Goal: Task Accomplishment & Management: Use online tool/utility

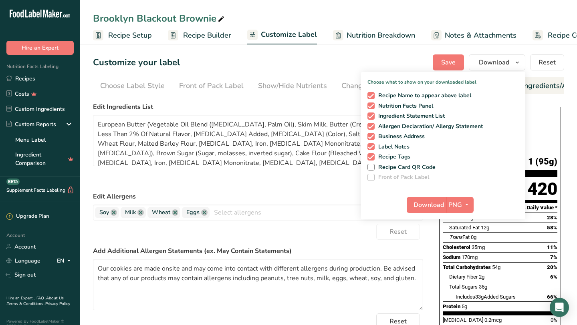
scroll to position [0, 111]
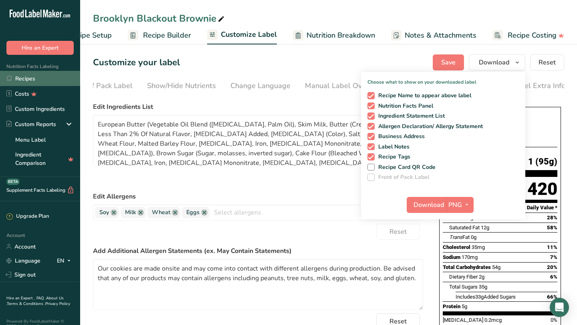
click at [34, 80] on link "Recipes" at bounding box center [40, 78] width 80 height 15
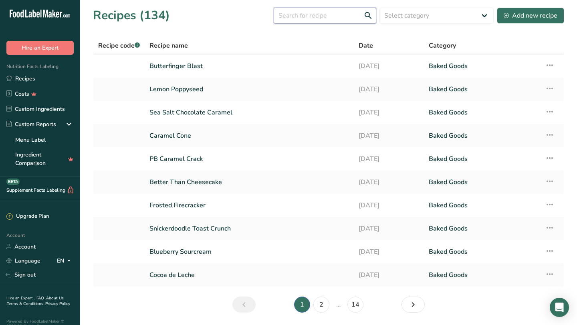
click at [302, 18] on input "text" at bounding box center [325, 16] width 103 height 16
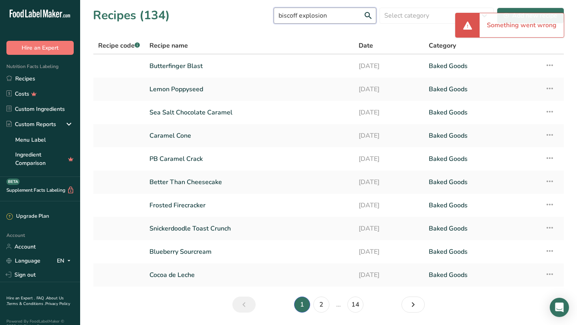
type input "biscoff explosion"
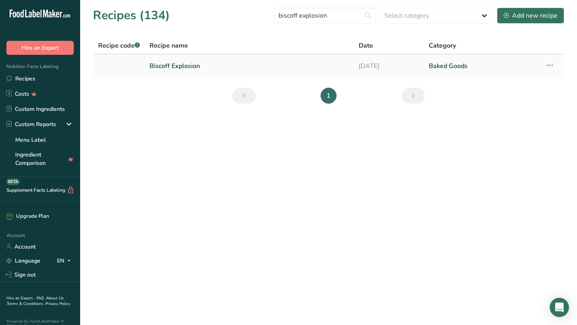
click at [550, 64] on icon at bounding box center [550, 65] width 10 height 14
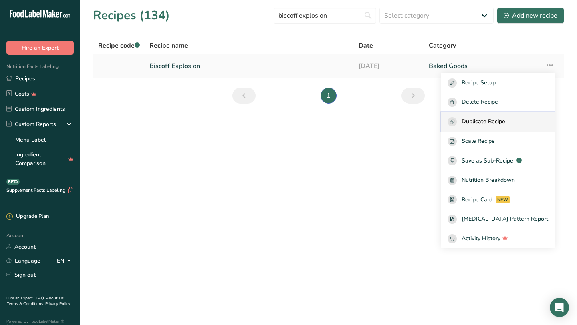
click at [505, 120] on span "Duplicate Recipe" at bounding box center [483, 121] width 44 height 9
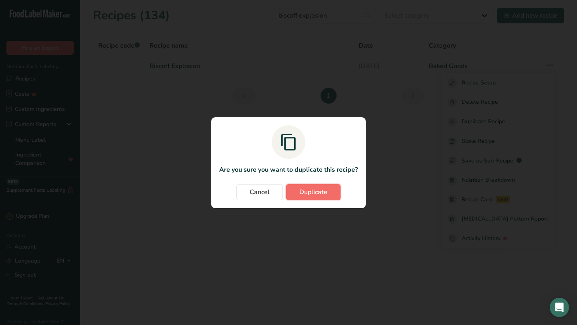
click at [307, 189] on span "Duplicate" at bounding box center [313, 192] width 28 height 10
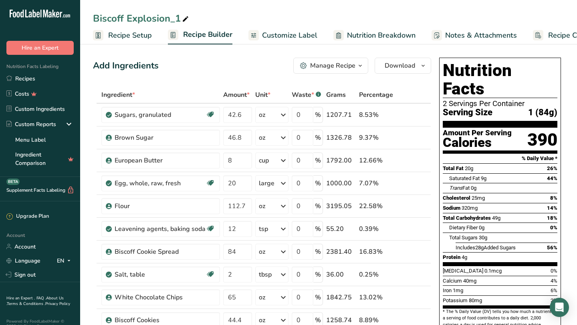
click at [158, 19] on div "Biscoff Explosion_1" at bounding box center [141, 18] width 97 height 14
click at [158, 19] on input "Biscoff Explosion_1" at bounding box center [328, 18] width 471 height 14
type input "Broadway Biscoff Cheesecake"
click at [225, 61] on div "Add Ingredients Manage Recipe Delete Recipe Duplicate Recipe Scale Recipe Save …" at bounding box center [262, 66] width 338 height 16
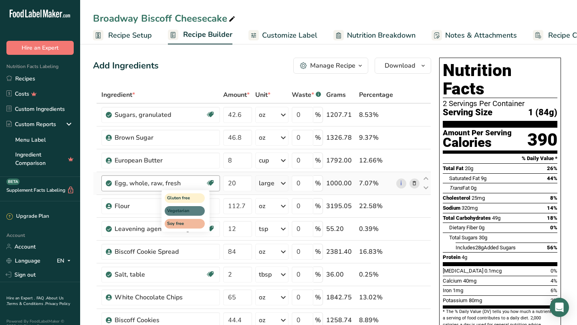
click at [236, 205] on div "Gluten free Vegetarian Soy free" at bounding box center [199, 210] width 77 height 43
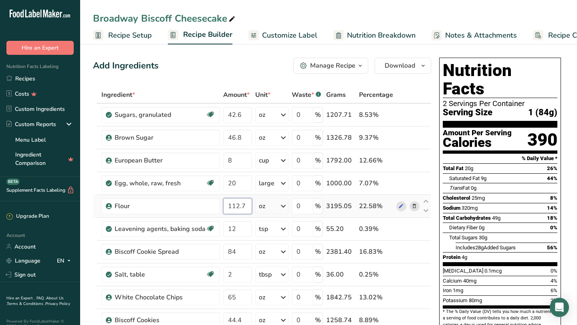
click at [238, 208] on input "112.7" at bounding box center [237, 206] width 29 height 16
type input "145.7"
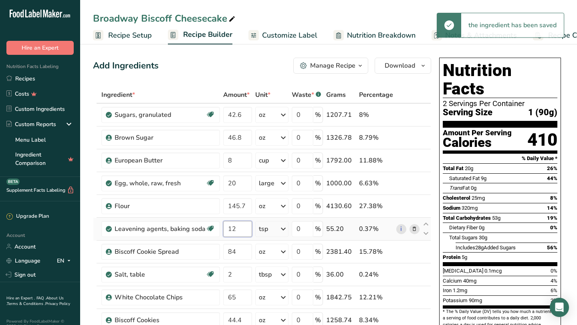
click at [248, 231] on div "Ingredient * Amount * Unit * Waste * .a-a{fill:#347362;}.b-a{fill:#fff;} Grams …" at bounding box center [262, 257] width 338 height 341
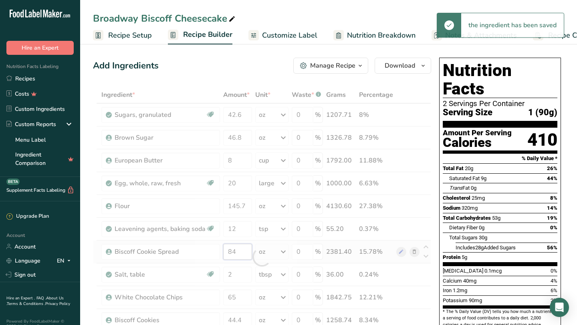
click at [243, 254] on div "Ingredient * Amount * Unit * Waste * .a-a{fill:#347362;}.b-a{fill:#fff;} Grams …" at bounding box center [262, 257] width 338 height 341
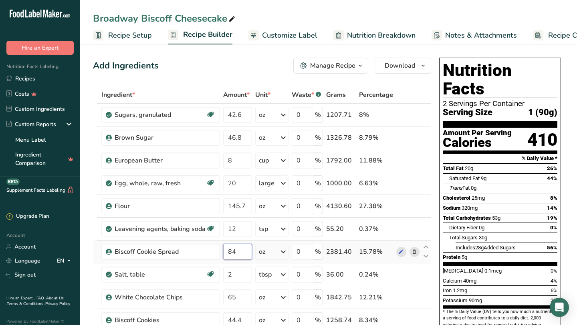
click at [235, 252] on input "84" at bounding box center [237, 252] width 29 height 16
type input "36"
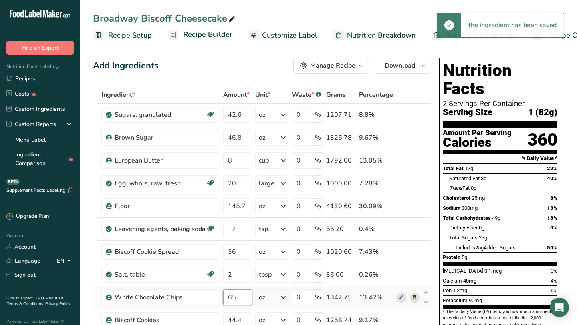
click at [240, 294] on div "Ingredient * Amount * Unit * Waste * .a-a{fill:#347362;}.b-a{fill:#fff;} Grams …" at bounding box center [262, 257] width 338 height 341
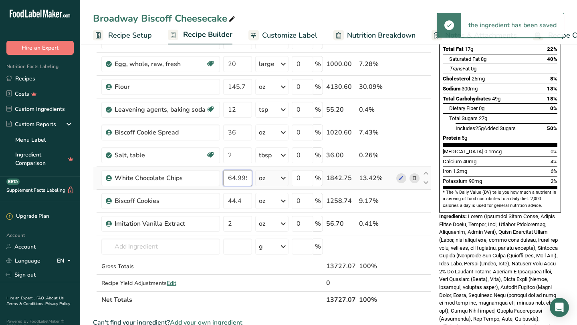
scroll to position [121, 0]
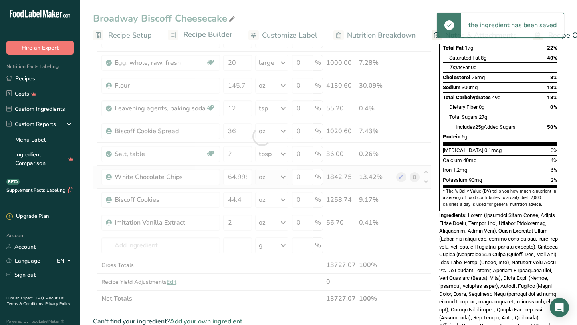
click at [414, 178] on div "Ingredient * Amount * Unit * Waste * .a-a{fill:#347362;}.b-a{fill:#fff;} Grams …" at bounding box center [262, 136] width 338 height 341
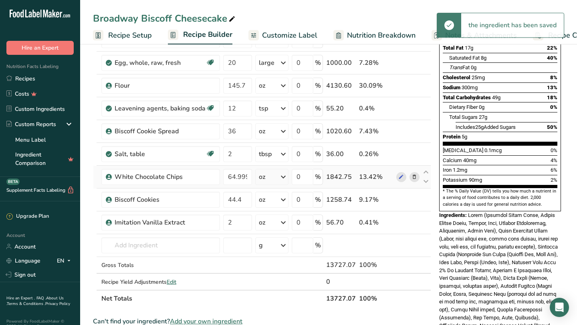
click at [416, 178] on icon at bounding box center [414, 177] width 6 height 8
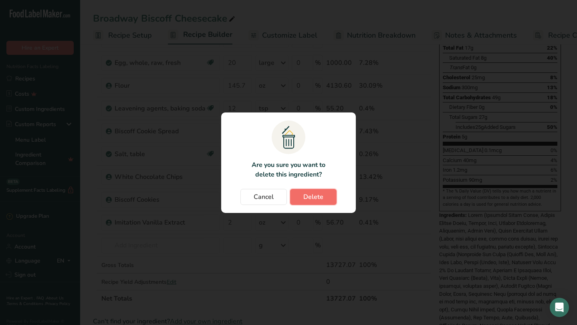
click at [330, 198] on button "Delete" at bounding box center [313, 197] width 46 height 16
type input "44.4"
type input "2"
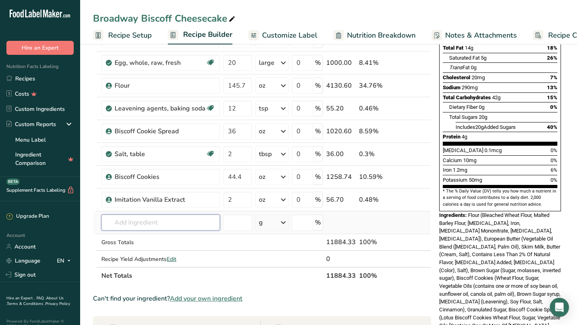
click at [164, 224] on input "text" at bounding box center [160, 223] width 119 height 16
type input "Raspberry Filling"
click at [159, 241] on div "Raspberry Filling" at bounding box center [154, 239] width 93 height 8
type input "Raspberry Filling"
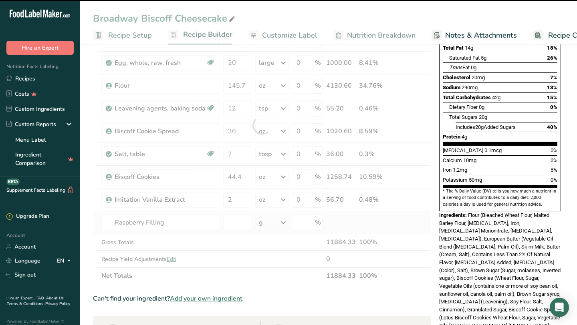
type input "0"
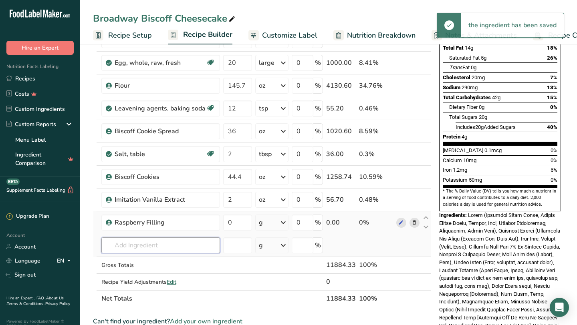
click at [156, 246] on input "text" at bounding box center [160, 245] width 119 height 16
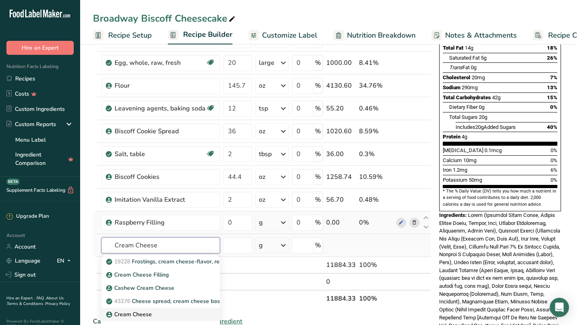
type input "Cream Cheese"
click at [154, 315] on div "Cream Cheese" at bounding box center [154, 314] width 93 height 8
type input "Cream Cheese"
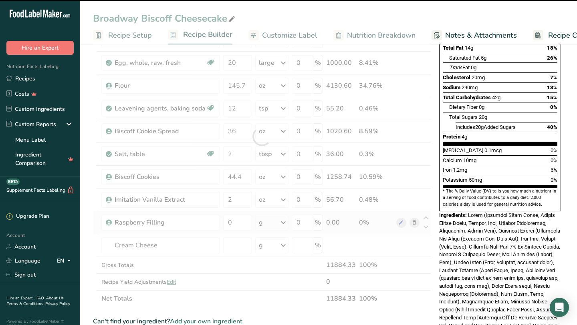
type input "0"
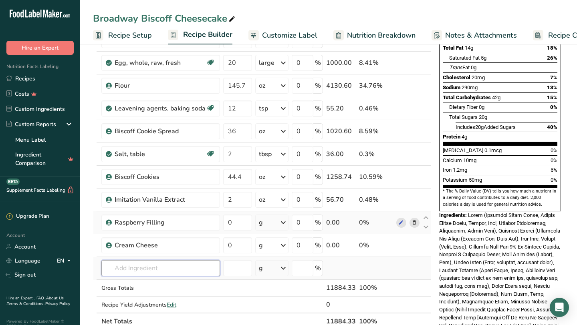
click at [125, 266] on input "text" at bounding box center [160, 268] width 119 height 16
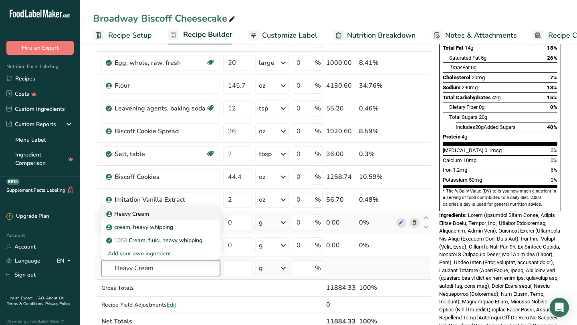
type input "Heavy Cream"
click at [116, 211] on p "Heavy Cream" at bounding box center [128, 214] width 41 height 8
type input "Heavy Cream"
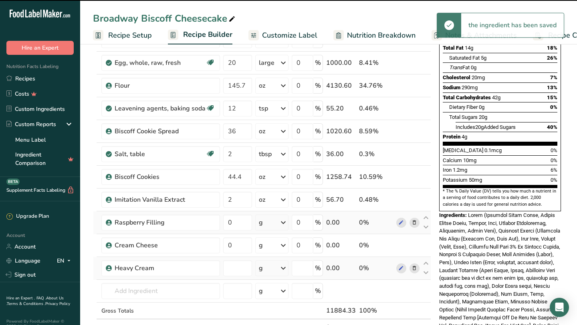
type input "0"
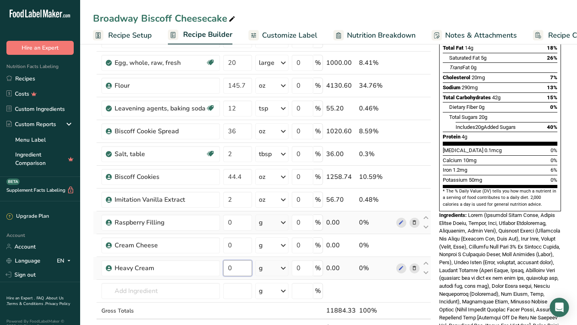
click at [237, 269] on input "0" at bounding box center [237, 268] width 29 height 16
type input "64"
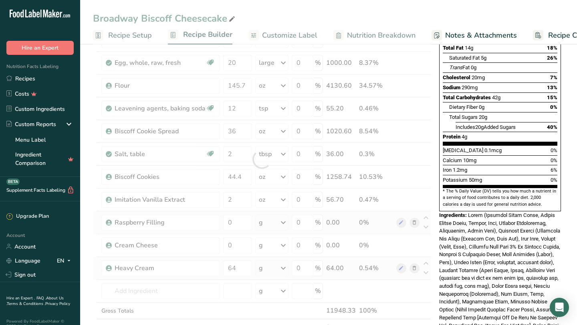
click at [262, 269] on div "Ingredient * Amount * Unit * Waste * .a-a{fill:#347362;}.b-a{fill:#fff;} Grams …" at bounding box center [262, 159] width 338 height 387
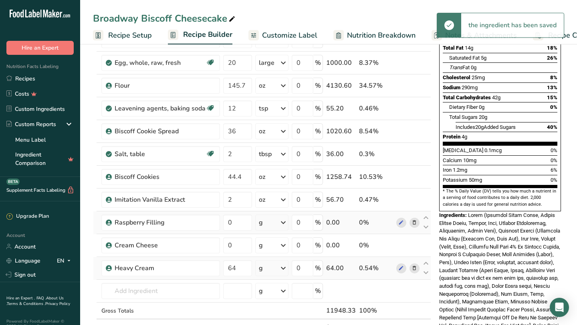
click at [264, 269] on div "g" at bounding box center [271, 268] width 33 height 16
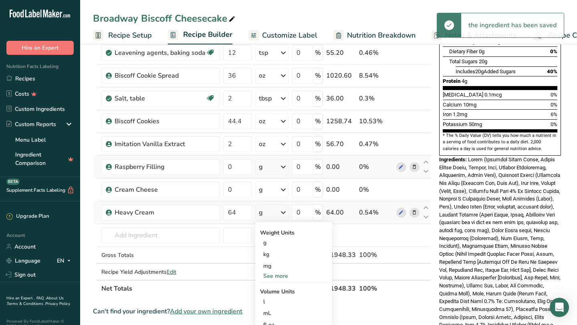
scroll to position [177, 0]
click at [272, 276] on div "See more" at bounding box center [293, 276] width 67 height 8
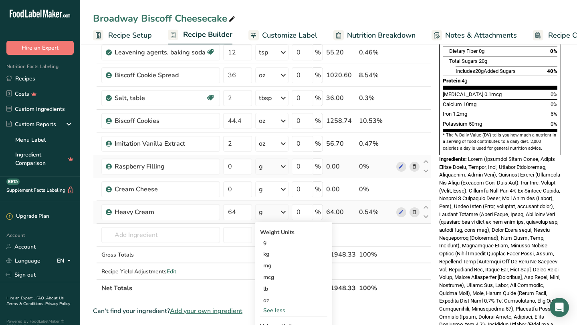
scroll to position [211, 0]
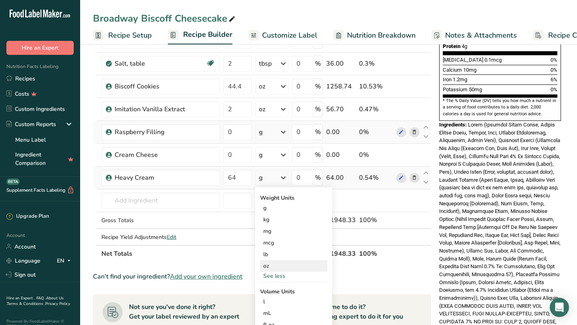
click at [270, 265] on div "oz" at bounding box center [293, 266] width 67 height 12
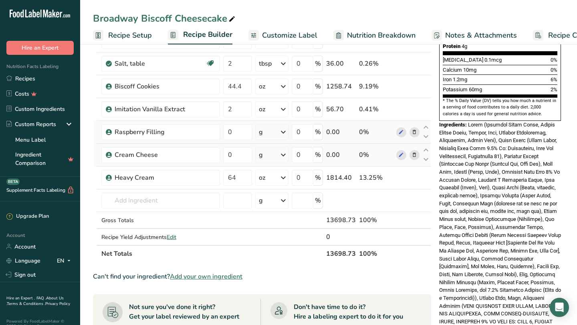
click at [263, 156] on div "g" at bounding box center [271, 155] width 33 height 16
click at [269, 219] on div "See more" at bounding box center [293, 218] width 67 height 8
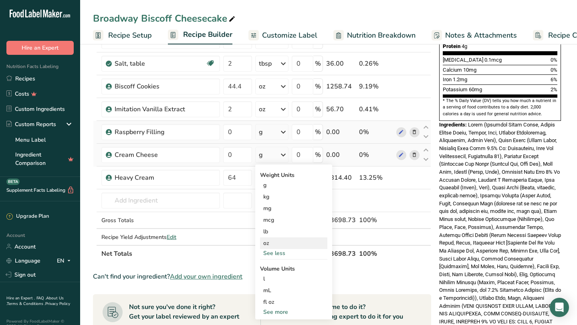
click at [271, 245] on div "oz" at bounding box center [293, 243] width 67 height 12
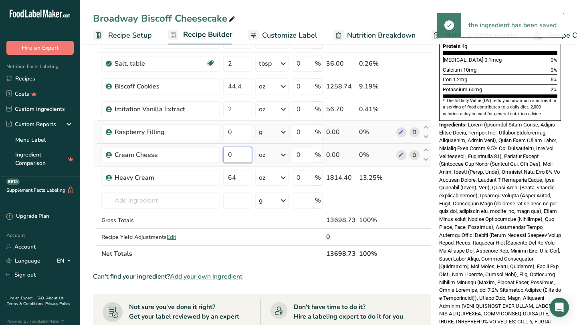
click at [232, 154] on input "0" at bounding box center [237, 155] width 29 height 16
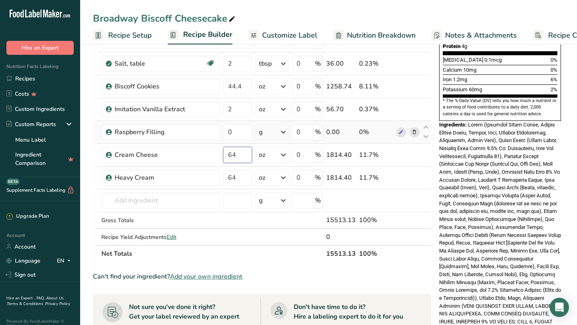
type input "64"
click at [436, 193] on div "Nutrition Facts 2 Servings Per Container Serving Size 1 (82g) Amount Per Servin…" at bounding box center [500, 109] width 128 height 533
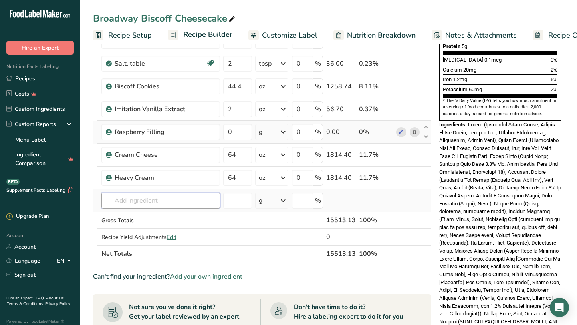
click at [165, 199] on input "text" at bounding box center [160, 201] width 119 height 16
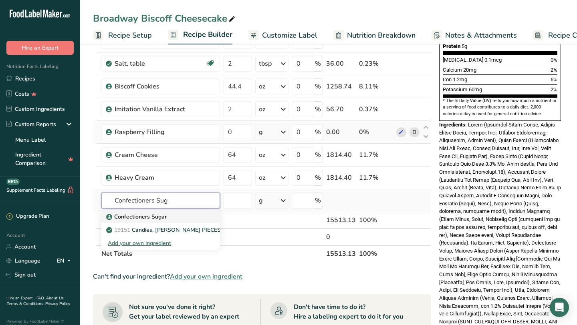
type input "Confectioners Sug"
click at [151, 215] on p "Confectioners Sugar" at bounding box center [137, 217] width 59 height 8
type input "Confectioners Sugar"
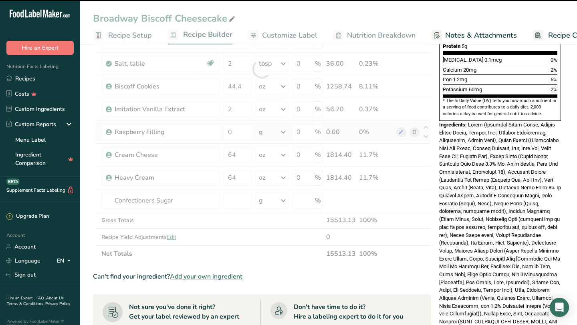
type input "0"
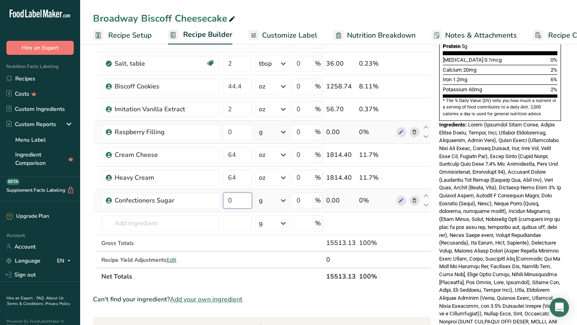
click at [237, 199] on input "0" at bounding box center [237, 201] width 29 height 16
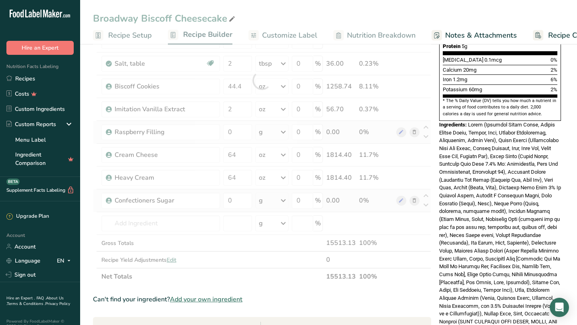
click at [272, 201] on div "Ingredient * Amount * Unit * Waste * .a-a{fill:#347362;}.b-a{fill:#fff;} Grams …" at bounding box center [262, 80] width 338 height 410
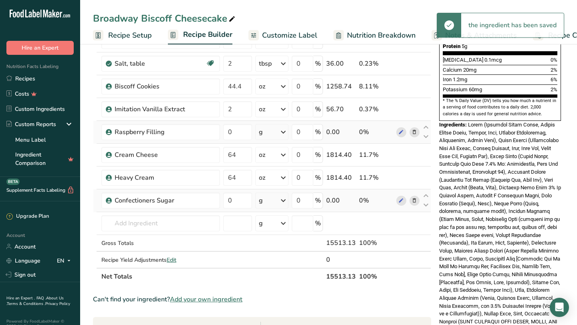
click at [272, 201] on div "g" at bounding box center [271, 201] width 33 height 16
click at [280, 262] on div "See more" at bounding box center [293, 264] width 67 height 8
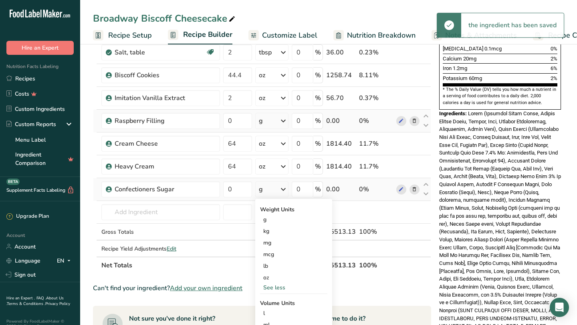
scroll to position [223, 0]
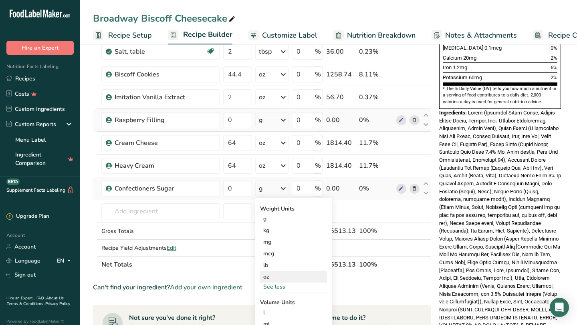
click at [272, 275] on div "oz" at bounding box center [293, 277] width 67 height 12
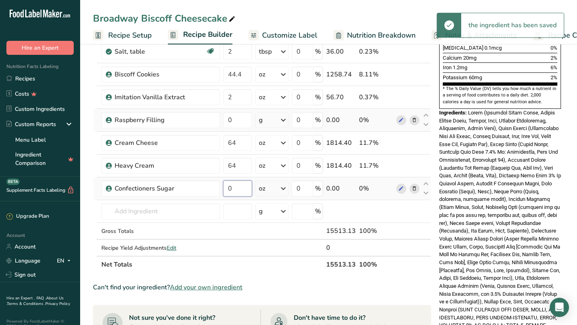
click at [233, 191] on input "0" at bounding box center [237, 189] width 29 height 16
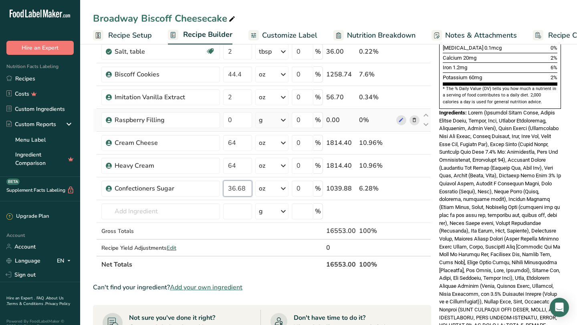
type input "36.68"
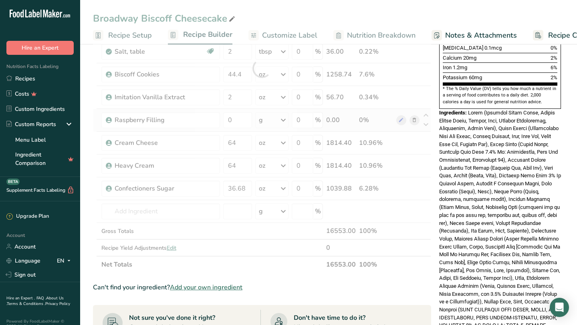
click at [476, 211] on span at bounding box center [500, 235] width 122 height 250
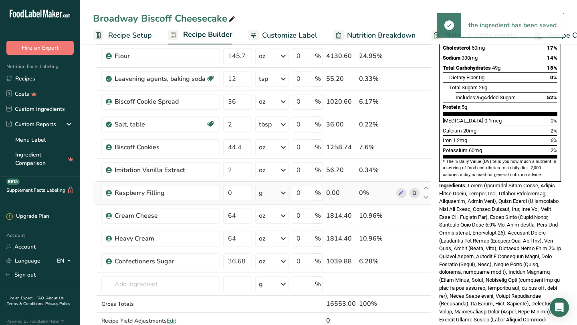
scroll to position [204, 0]
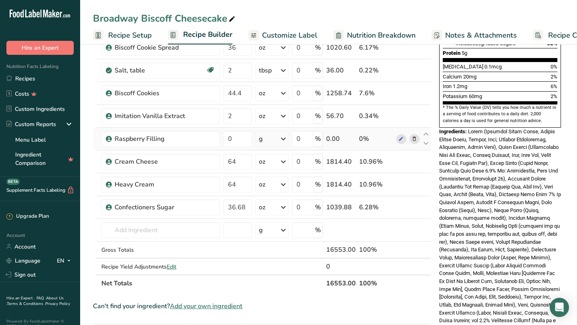
click at [269, 141] on div "g" at bounding box center [271, 139] width 33 height 16
click at [277, 203] on div "See more" at bounding box center [293, 202] width 67 height 8
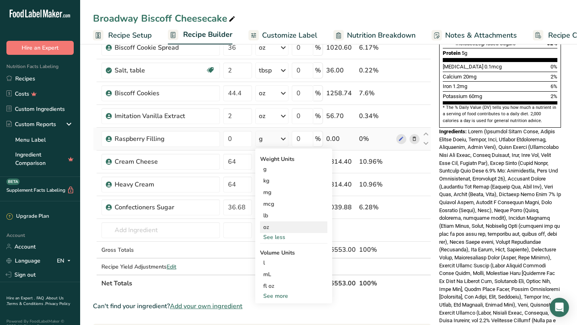
click at [272, 227] on div "oz" at bounding box center [293, 227] width 67 height 12
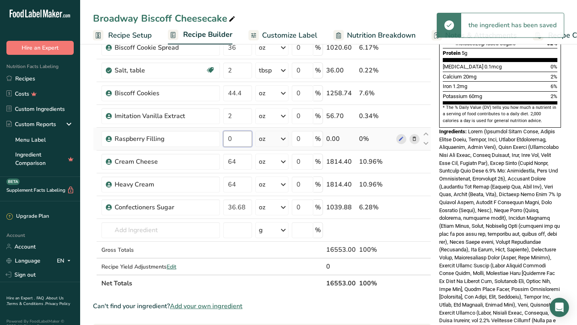
click at [232, 140] on input "0" at bounding box center [237, 139] width 29 height 16
type input "20"
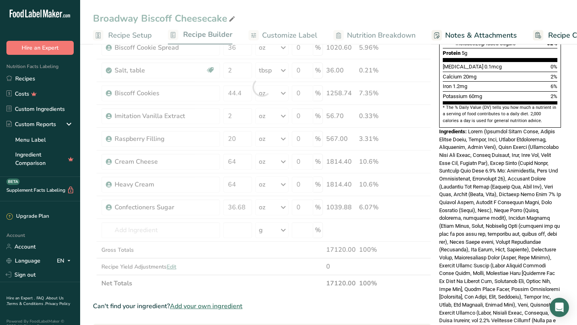
click at [487, 222] on span at bounding box center [500, 254] width 122 height 250
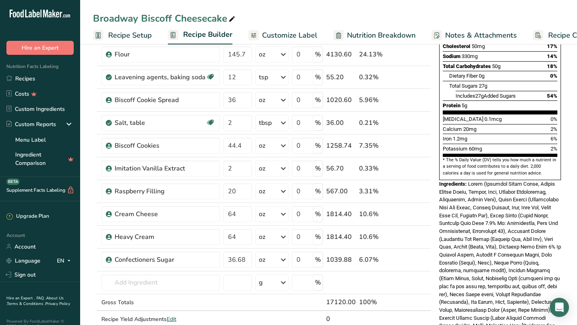
scroll to position [152, 0]
click at [487, 222] on span at bounding box center [500, 306] width 122 height 250
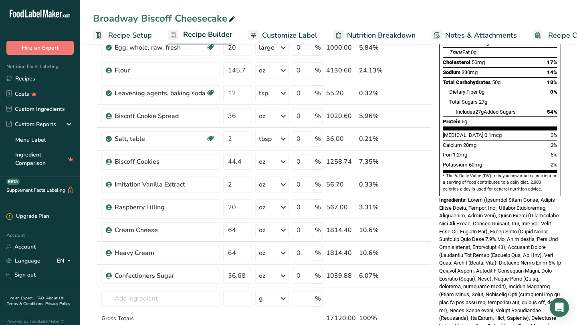
scroll to position [0, 0]
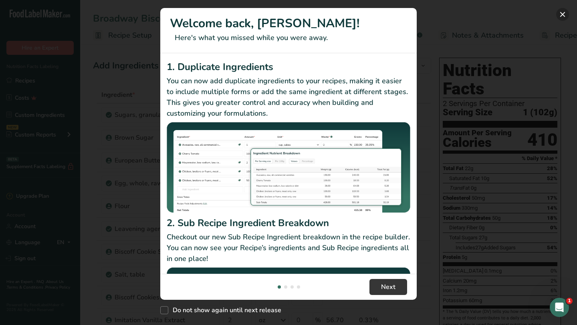
click at [564, 15] on button "New Features" at bounding box center [562, 14] width 13 height 13
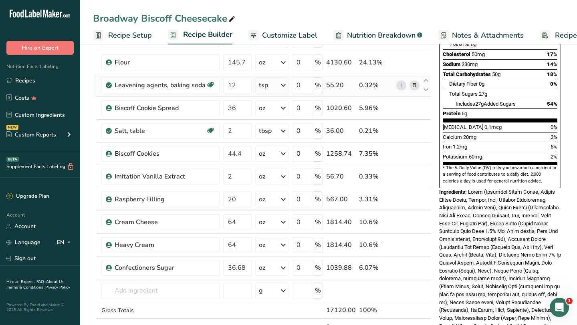
scroll to position [198, 0]
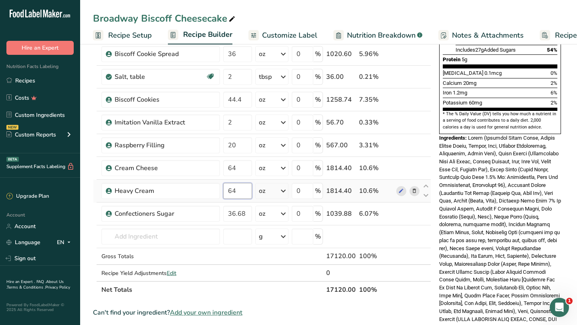
click at [243, 194] on input "64" at bounding box center [237, 191] width 29 height 16
click at [464, 225] on span at bounding box center [500, 260] width 122 height 250
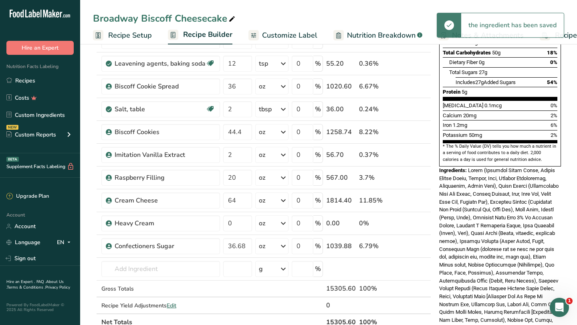
scroll to position [167, 0]
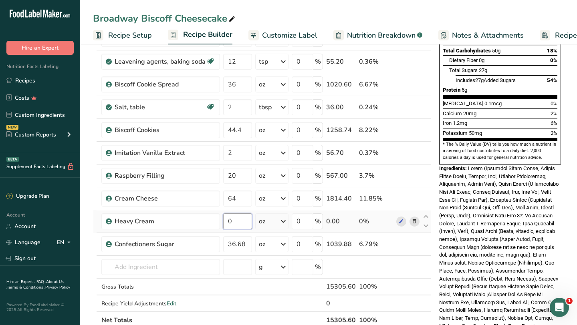
click at [233, 226] on input "0" at bounding box center [237, 221] width 29 height 16
type input "64"
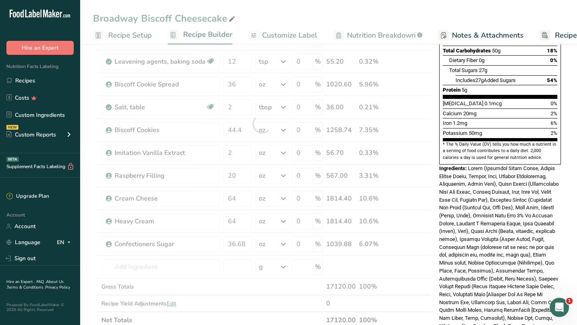
click at [493, 211] on span at bounding box center [500, 290] width 122 height 250
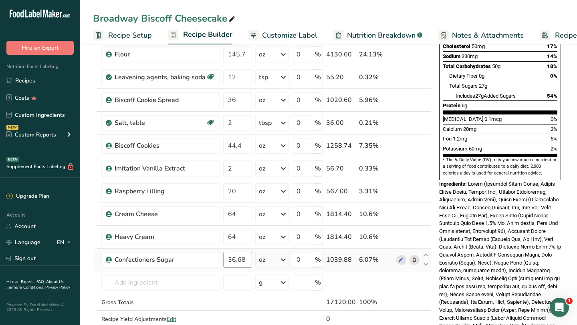
scroll to position [151, 0]
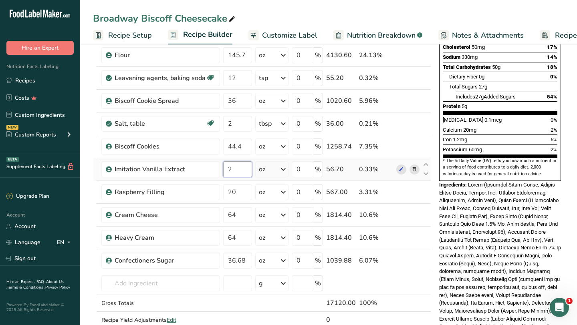
click at [230, 171] on input "2" at bounding box center [237, 169] width 29 height 16
type input "3"
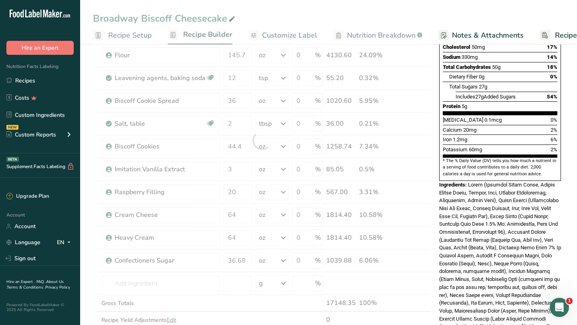
click at [456, 240] on div "Ingredients:" at bounding box center [500, 307] width 122 height 252
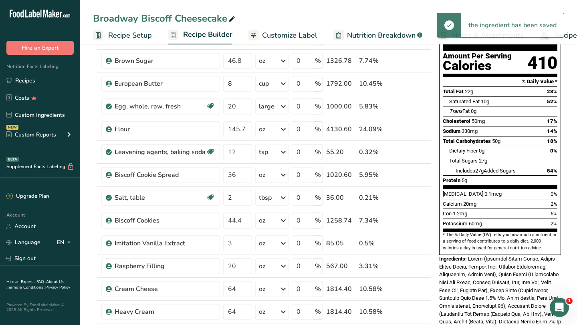
scroll to position [0, 0]
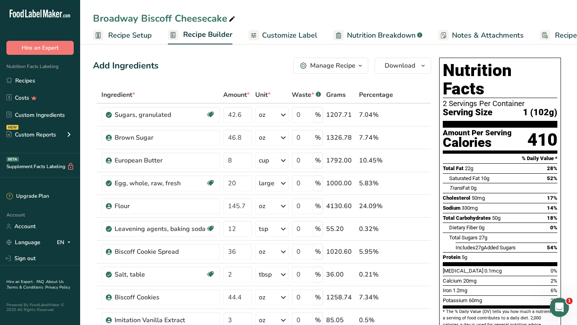
click at [309, 32] on span "Customize Label" at bounding box center [289, 35] width 55 height 11
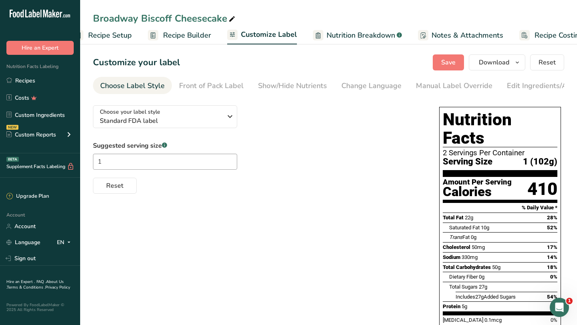
scroll to position [0, 47]
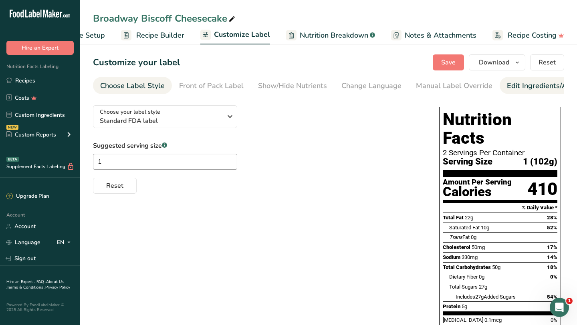
click at [511, 86] on div "Edit Ingredients/Allergens List" at bounding box center [558, 85] width 102 height 11
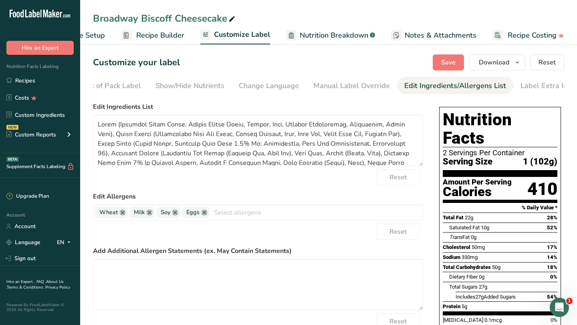
scroll to position [0, 111]
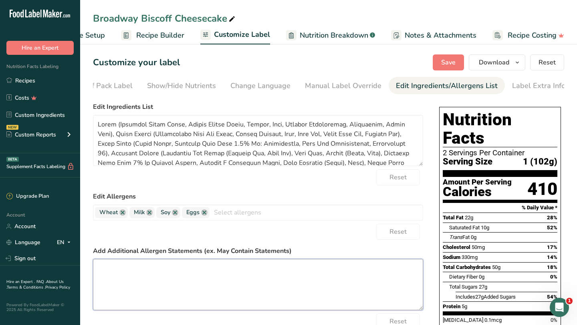
click at [246, 281] on textarea at bounding box center [258, 284] width 330 height 51
paste textarea "Our cookies are made onsite and may come into contact with different allergens …"
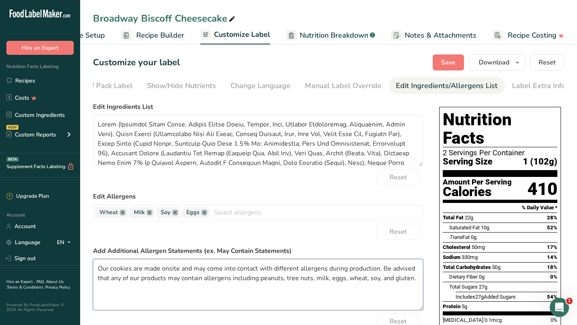
type textarea "Our cookies are made onsite and may come into contact with different allergens …"
click at [473, 232] on div "Trans Fat 0g" at bounding box center [503, 237] width 108 height 10
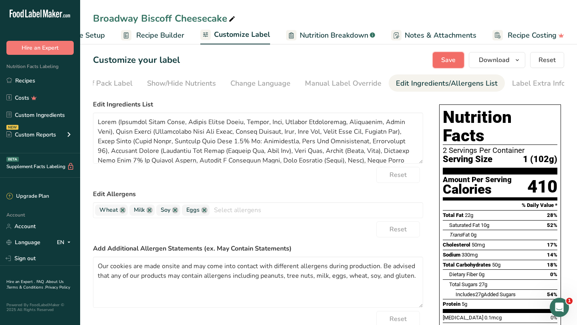
click at [440, 63] on button "Save" at bounding box center [448, 60] width 31 height 16
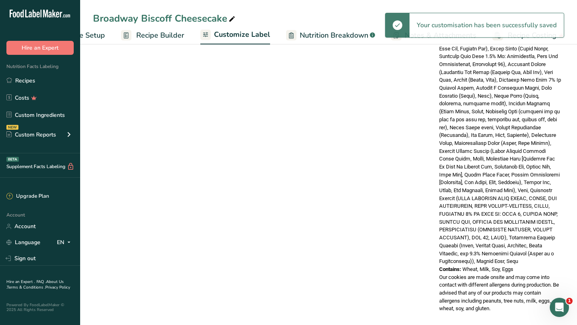
scroll to position [0, 0]
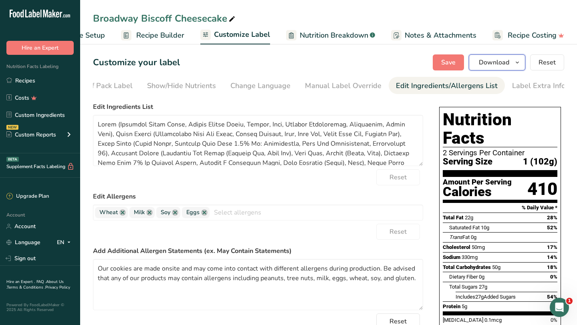
click at [495, 63] on span "Download" at bounding box center [494, 63] width 30 height 10
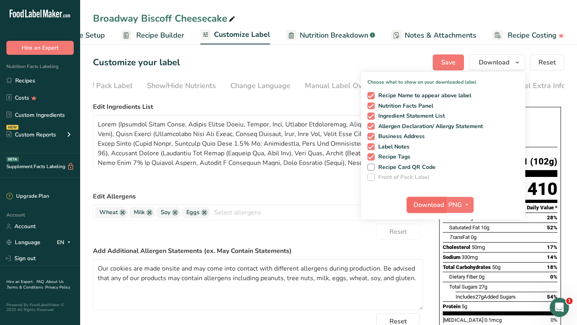
click at [437, 205] on span "Download" at bounding box center [428, 205] width 30 height 10
click at [47, 80] on link "Recipes" at bounding box center [40, 80] width 80 height 15
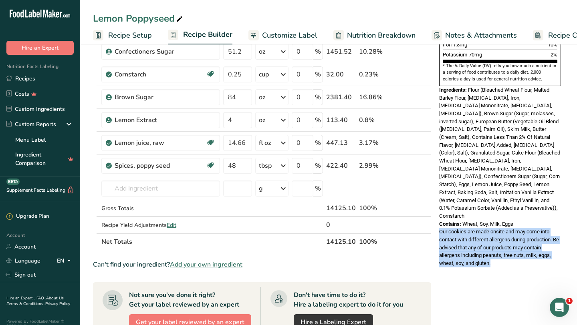
click at [491, 237] on div "Nutrition Facts 2 Servings Per Container Serving Size 1 (88g) Amount Per Servin…" at bounding box center [500, 42] width 128 height 467
drag, startPoint x: 493, startPoint y: 232, endPoint x: 437, endPoint y: 199, distance: 64.6
click at [437, 199] on div "Nutrition Facts 2 Servings Per Container Serving Size 1 (88g) Amount Per Servin…" at bounding box center [500, 40] width 128 height 462
copy span "Our cookies are made onsite and may come into contact with different allergens …"
